Goal: Transaction & Acquisition: Subscribe to service/newsletter

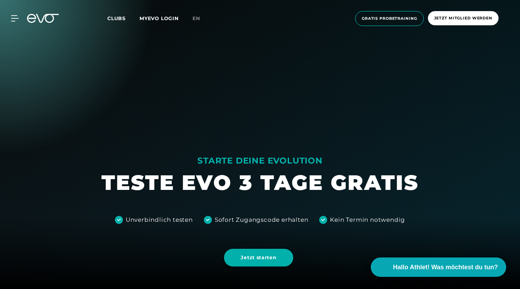
click at [147, 78] on div at bounding box center [260, 144] width 520 height 289
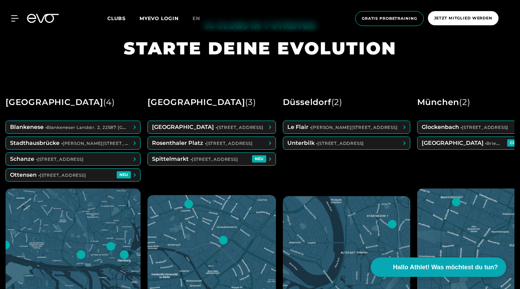
scroll to position [293, 0]
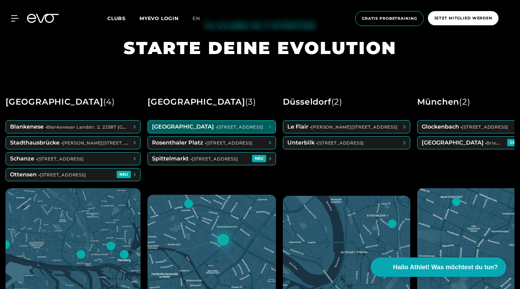
click at [248, 134] on div "Alexanderplatz • Rosa-Luxemburg-Straße 14, 10178 Berlin Rosenthaler Platz • Tor…" at bounding box center [212, 154] width 129 height 68
click at [245, 123] on span at bounding box center [212, 127] width 128 height 12
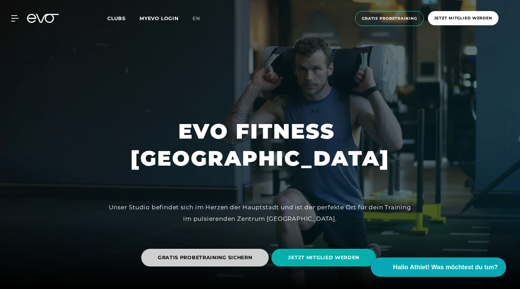
click at [185, 261] on span "GRATIS PROBETRAINING SICHERN" at bounding box center [205, 258] width 128 height 18
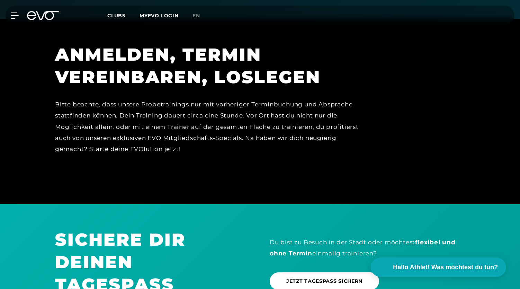
scroll to position [566, 0]
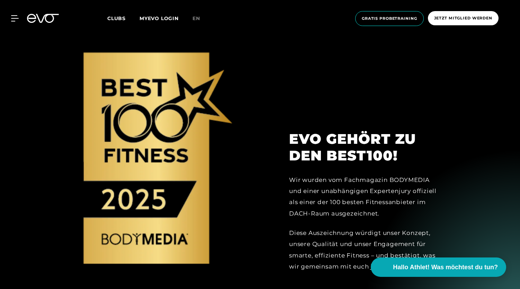
scroll to position [758, 0]
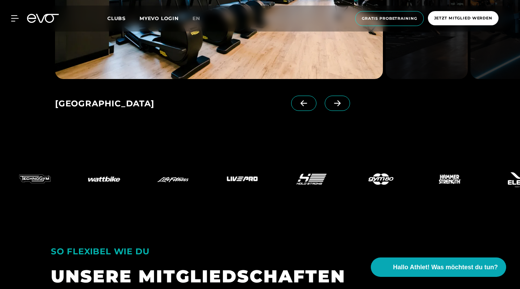
scroll to position [1096, 0]
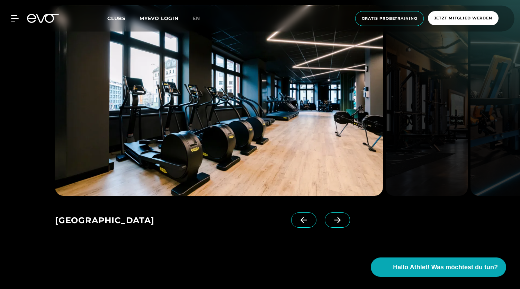
click at [332, 221] on icon at bounding box center [338, 220] width 12 height 6
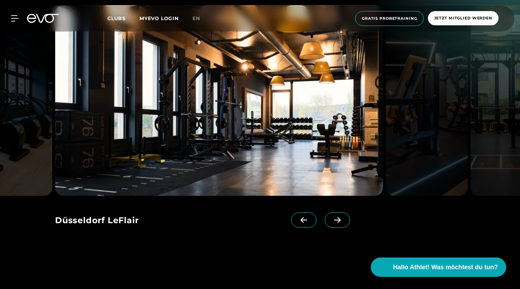
click at [332, 221] on icon at bounding box center [338, 220] width 12 height 6
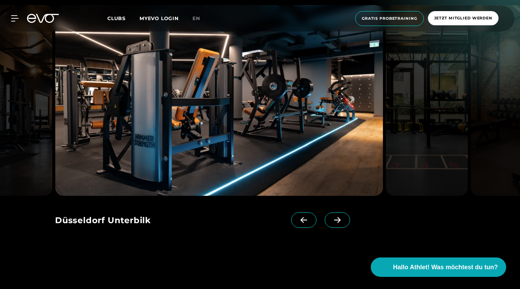
click at [332, 221] on icon at bounding box center [338, 220] width 12 height 6
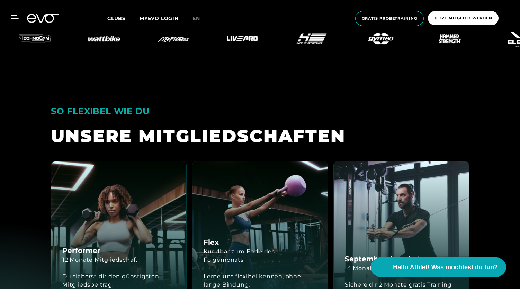
scroll to position [1356, 0]
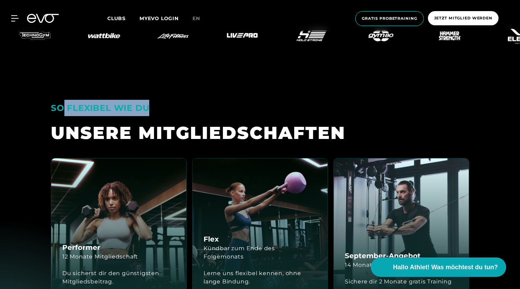
drag, startPoint x: 61, startPoint y: 107, endPoint x: 164, endPoint y: 126, distance: 105.0
click at [178, 111] on div "SO FLEXIBEL WIE DU" at bounding box center [260, 108] width 419 height 16
click at [164, 126] on div "UNSERE MITGLIED­SCHAFTEN" at bounding box center [260, 133] width 419 height 23
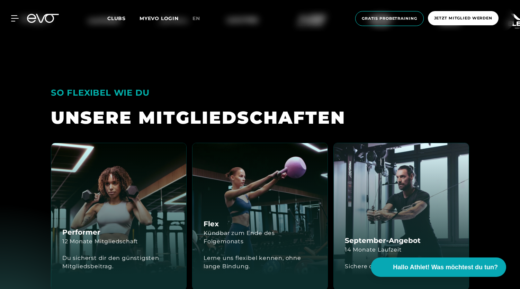
click at [75, 230] on h4 "Performer" at bounding box center [81, 232] width 38 height 10
click at [248, 89] on div "SO FLEXIBEL WIE DU" at bounding box center [260, 93] width 419 height 16
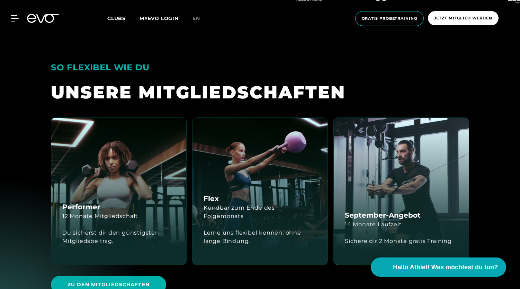
scroll to position [1397, 0]
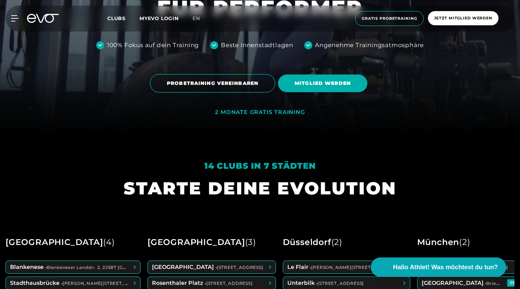
scroll to position [150, 0]
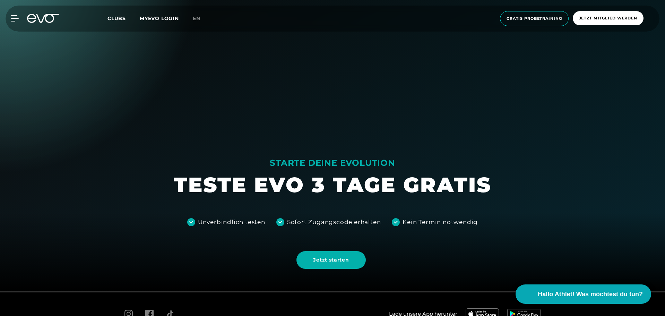
scroll to position [74, 0]
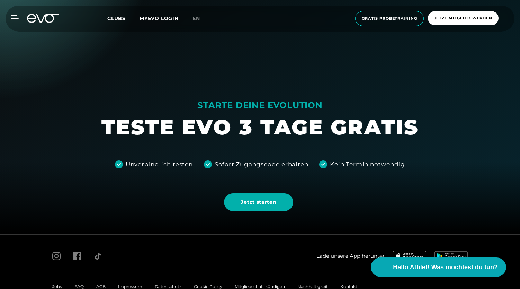
scroll to position [53, 0]
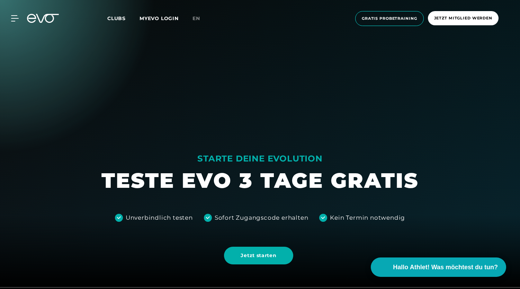
scroll to position [0, 0]
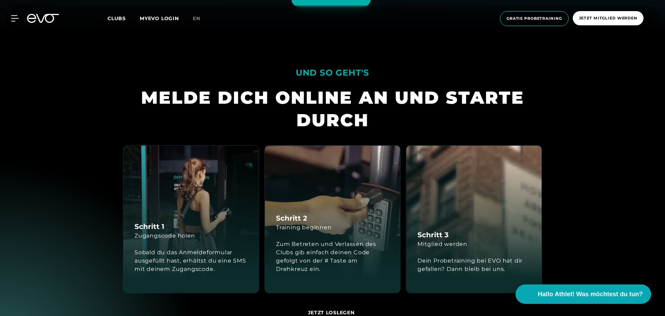
scroll to position [286, 0]
